Goal: Learn about a topic

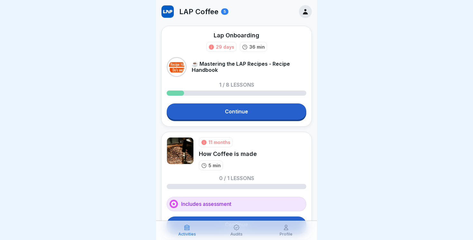
drag, startPoint x: 213, startPoint y: 31, endPoint x: 275, endPoint y: 69, distance: 72.9
click at [275, 69] on div "Lap Onboarding 29 days 36 min ☕ Mastering the LAP Recipes - Recipe Handbook 1 /…" at bounding box center [236, 76] width 151 height 101
click at [224, 49] on div "29 days" at bounding box center [225, 46] width 18 height 7
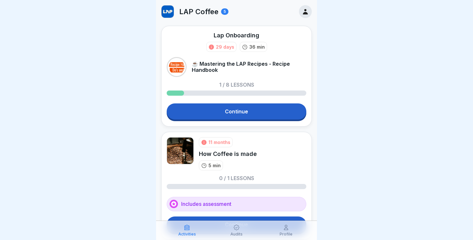
click at [220, 139] on div "11 months" at bounding box center [219, 142] width 22 height 7
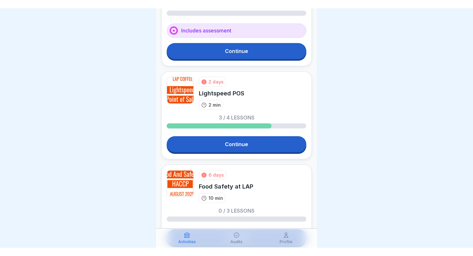
scroll to position [183, 0]
